Goal: Communication & Community: Ask a question

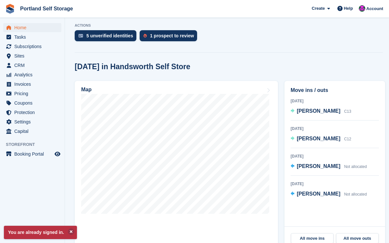
scroll to position [143, 0]
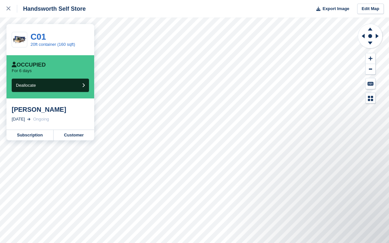
click at [36, 107] on div "Mark Mulcrone" at bounding box center [50, 109] width 77 height 8
click at [32, 133] on link "Subscription" at bounding box center [29, 135] width 47 height 10
click at [29, 134] on link "Subscription" at bounding box center [29, 135] width 47 height 10
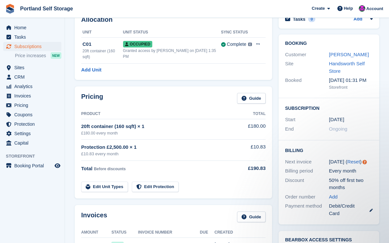
scroll to position [30, 0]
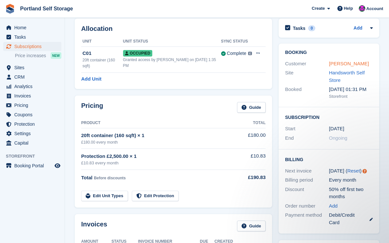
click at [349, 65] on link "Mark Mulcrone" at bounding box center [349, 64] width 40 height 6
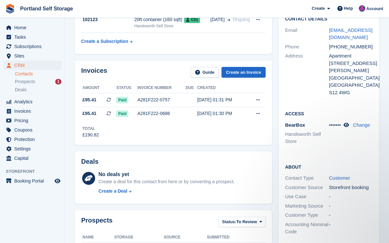
scroll to position [61, 0]
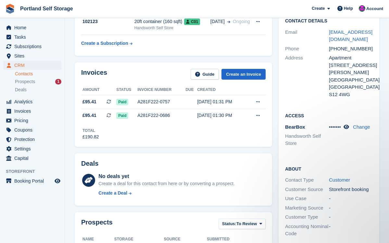
click at [336, 124] on span "•••••••" at bounding box center [335, 127] width 12 height 6
click at [349, 124] on icon at bounding box center [346, 126] width 6 height 5
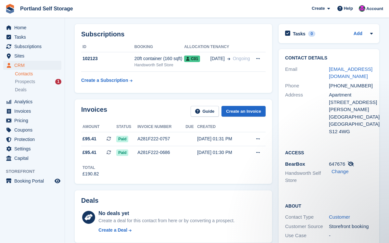
scroll to position [25, 0]
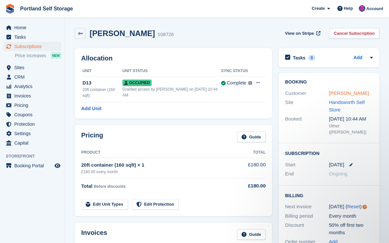
click at [346, 94] on link "[PERSON_NAME]" at bounding box center [349, 93] width 40 height 6
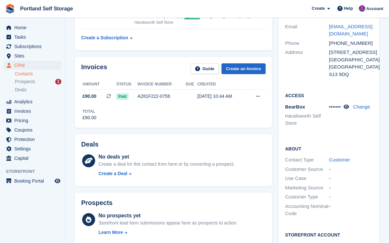
scroll to position [82, 0]
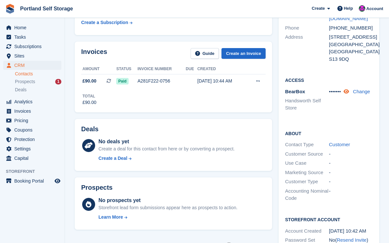
click at [348, 92] on icon at bounding box center [346, 91] width 6 height 5
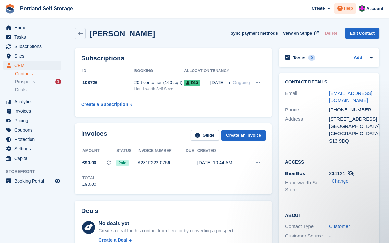
scroll to position [0, 0]
click at [348, 6] on span "Help" at bounding box center [348, 8] width 9 height 6
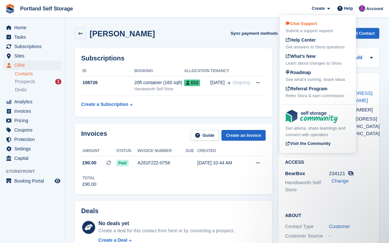
click at [315, 27] on div "Chat Support Submit a support request" at bounding box center [318, 27] width 64 height 14
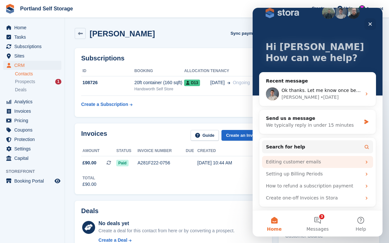
scroll to position [12, 0]
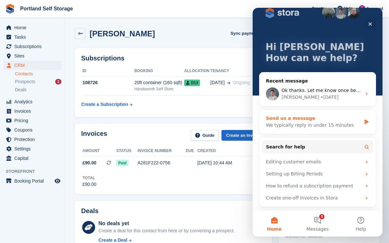
click at [312, 125] on div "We typically reply in under 15 minutes" at bounding box center [313, 125] width 95 height 7
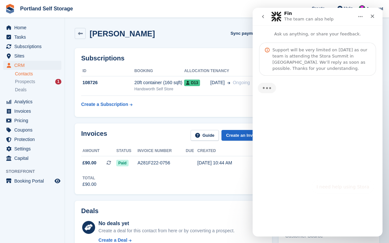
scroll to position [0, 0]
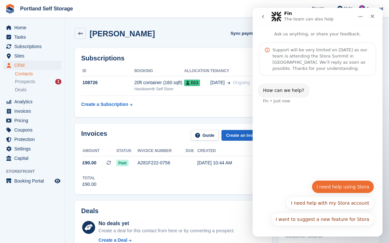
click at [341, 188] on button "I need help using Stora" at bounding box center [343, 186] width 62 height 13
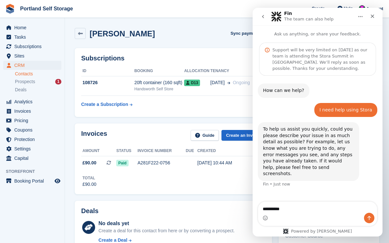
click at [275, 204] on textarea "*********" at bounding box center [317, 211] width 119 height 18
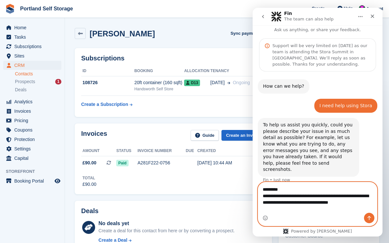
scroll to position [11, 0]
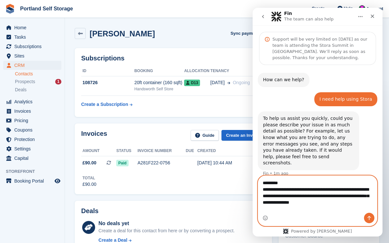
click at [328, 204] on textarea "**********" at bounding box center [317, 194] width 119 height 37
click at [364, 201] on textarea "**********" at bounding box center [317, 194] width 119 height 37
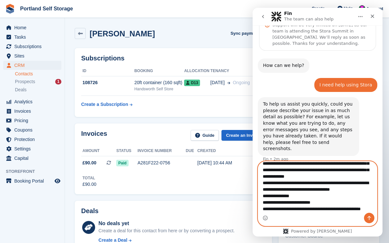
scroll to position [57, 0]
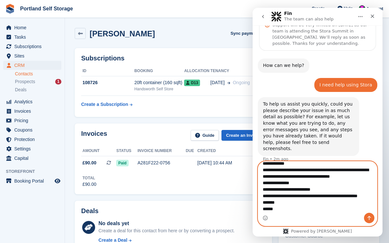
type textarea "**********"
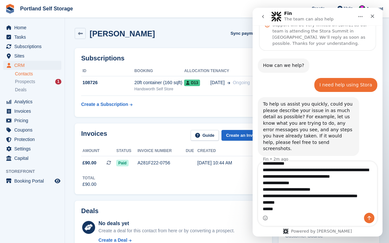
click at [296, 219] on div "Intercom messenger" at bounding box center [317, 218] width 119 height 10
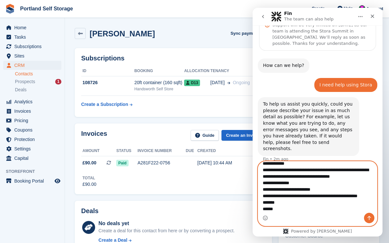
click at [292, 207] on textarea "**********" at bounding box center [317, 186] width 119 height 51
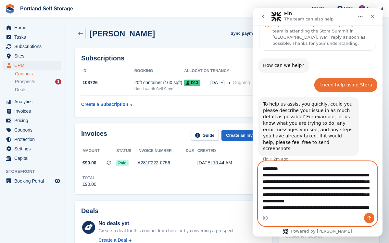
drag, startPoint x: 292, startPoint y: 207, endPoint x: 252, endPoint y: 138, distance: 80.3
click at [252, 138] on html "Fin The team can also help Ask us anything, or share your feedback. Support wil…" at bounding box center [317, 122] width 130 height 228
click at [367, 216] on icon "Send a message…" at bounding box center [368, 217] width 5 height 5
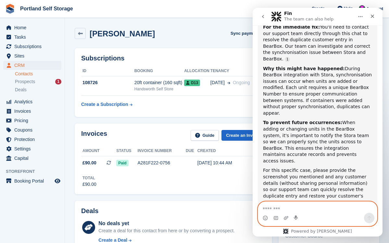
scroll to position [1, 0]
click at [285, 218] on icon "Upload attachment" at bounding box center [286, 218] width 5 height 4
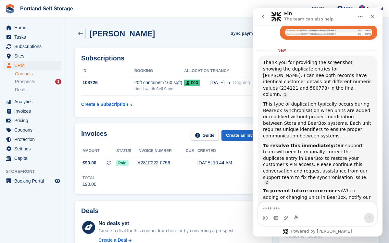
scroll to position [526, 0]
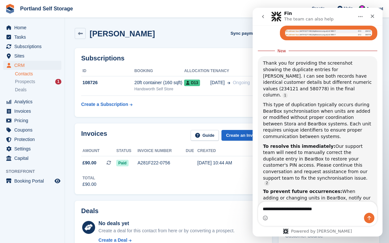
type textarea "**********"
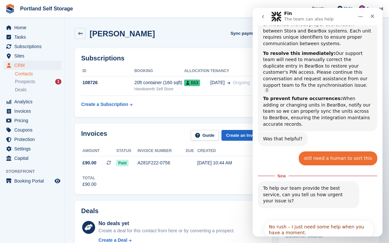
scroll to position [607, 0]
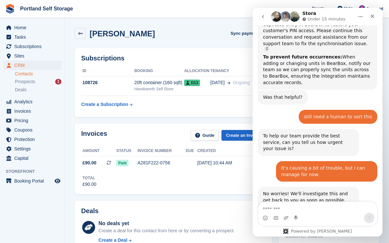
scroll to position [649, 0]
click at [200, 46] on div "Subscriptions ID Booking Allocation Tenancy 108726 20ft container (160 sqft) Ha…" at bounding box center [173, 82] width 204 height 75
